Goal: Task Accomplishment & Management: Use online tool/utility

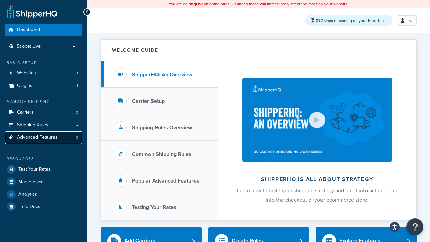
click at [44, 137] on span "Advanced Features" at bounding box center [37, 138] width 41 height 6
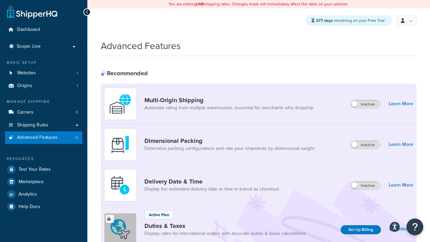
scroll to position [300, 0]
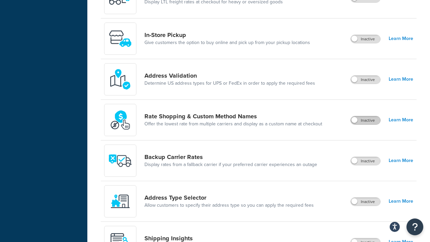
click at [366, 121] on label "Inactive" at bounding box center [366, 120] width 30 height 8
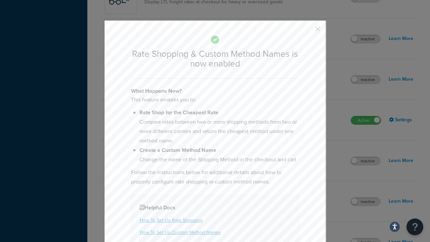
click at [308, 31] on button "button" at bounding box center [308, 32] width 2 height 2
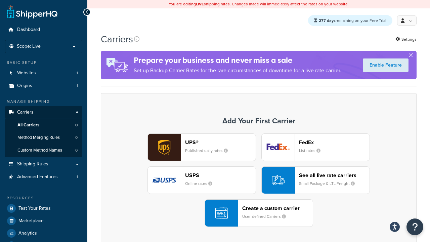
click at [259, 180] on div "UPS® Published daily rates FedEx List rates USPS Online rates See all live rate…" at bounding box center [259, 179] width 302 height 93
click at [315, 180] on div "See all live rate carriers Small Package & LTL Freight" at bounding box center [334, 180] width 71 height 16
